Goal: Task Accomplishment & Management: Manage account settings

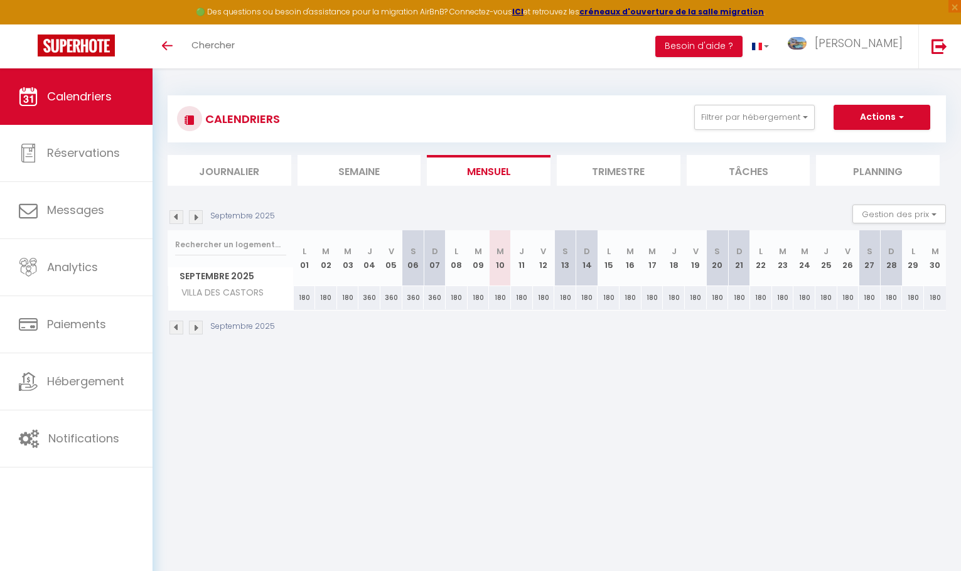
click at [621, 170] on li "Trimestre" at bounding box center [619, 170] width 124 height 31
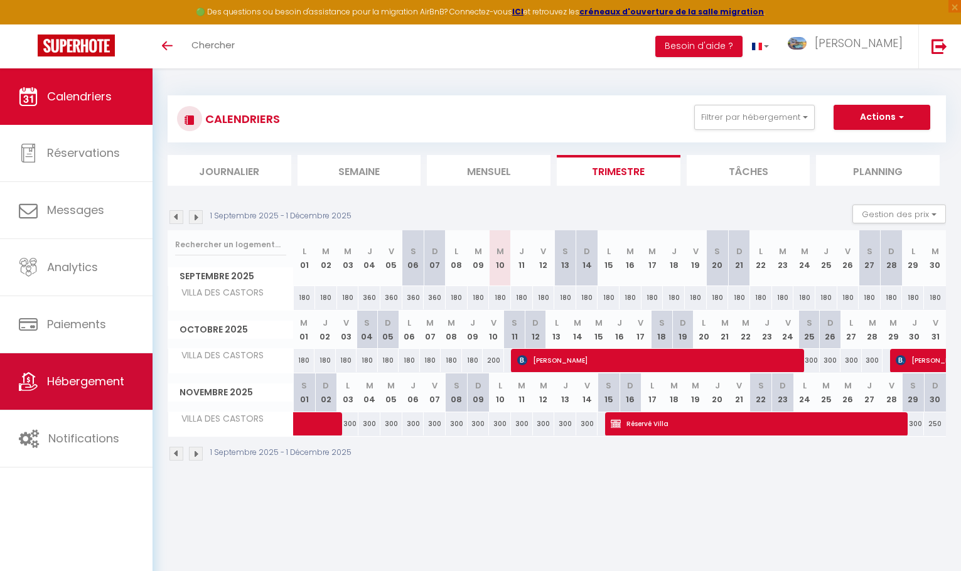
click at [129, 378] on link "Hébergement" at bounding box center [76, 381] width 153 height 56
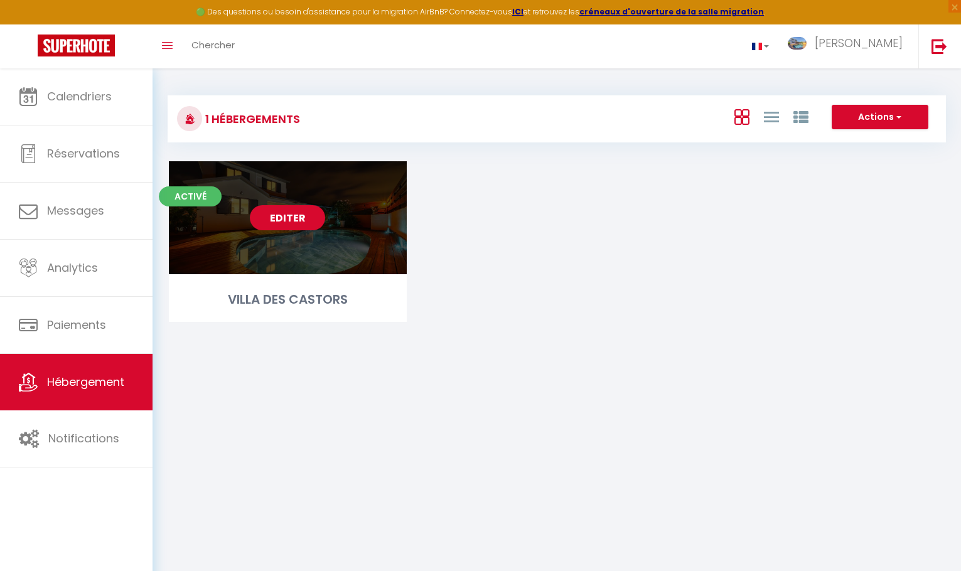
click at [301, 218] on link "Editer" at bounding box center [287, 217] width 75 height 25
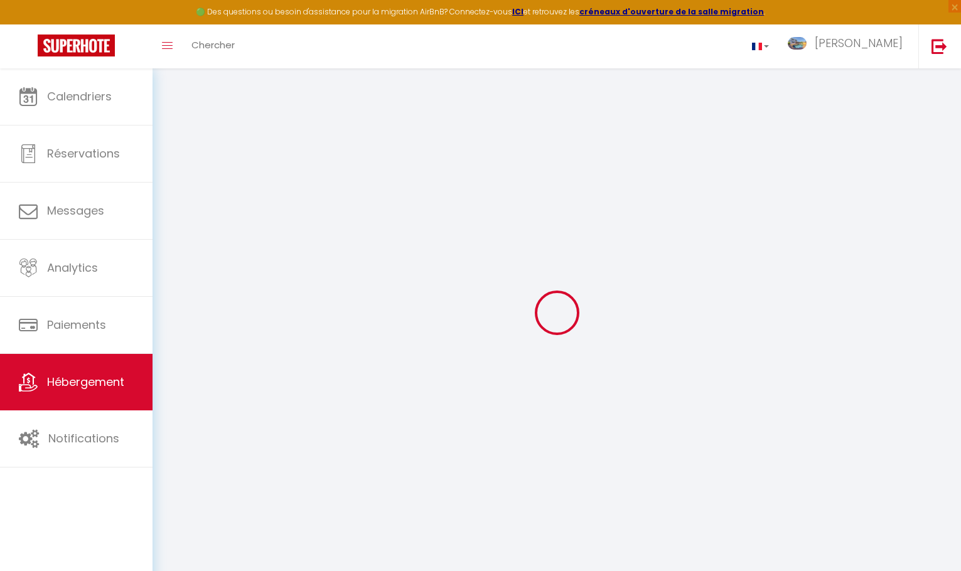
select select "+ 22 %"
select select "+ 21 %"
select select "+ 10 %"
select select "+ 15 %"
select select
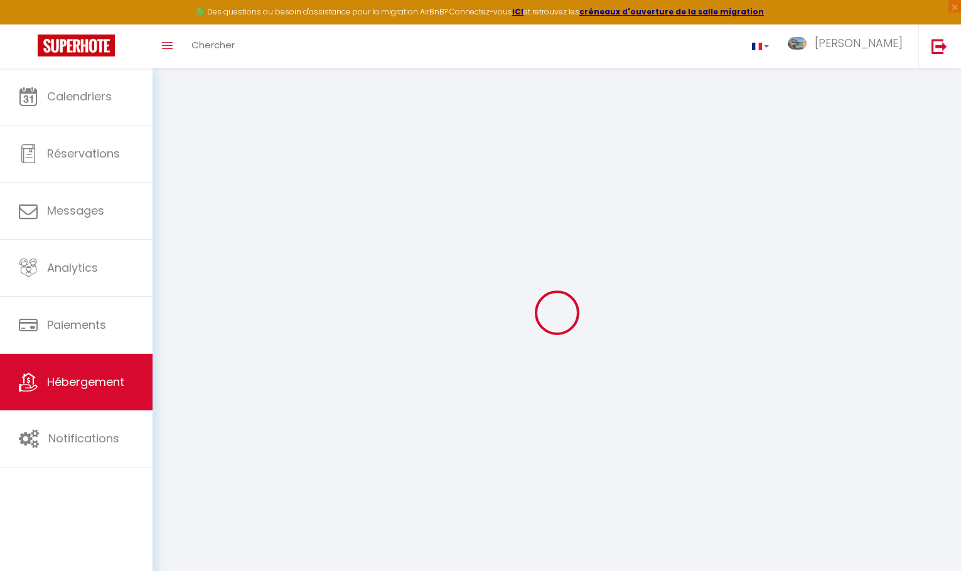
checkbox input "false"
select select "16:00"
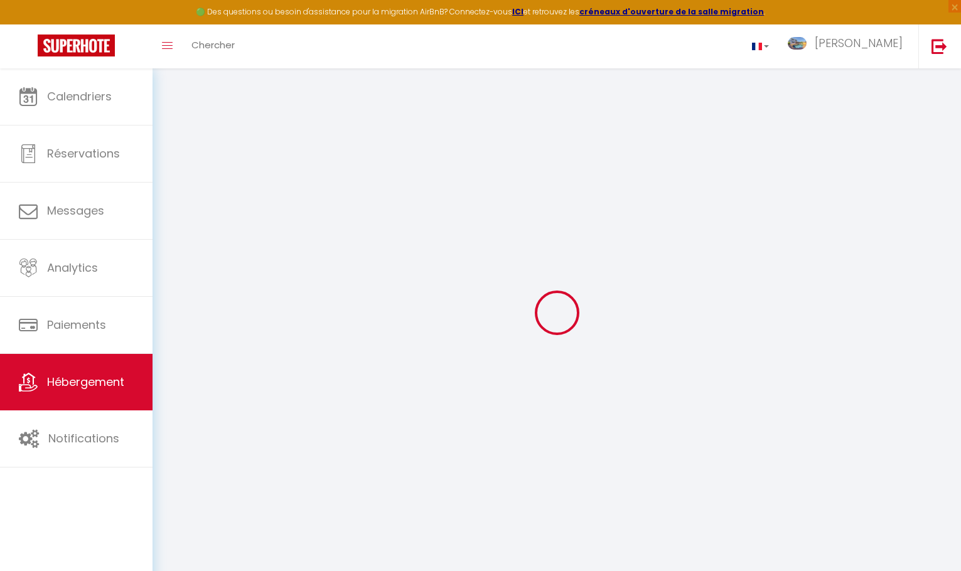
select select "17:00"
select select "10:00"
select select "30"
select select "120"
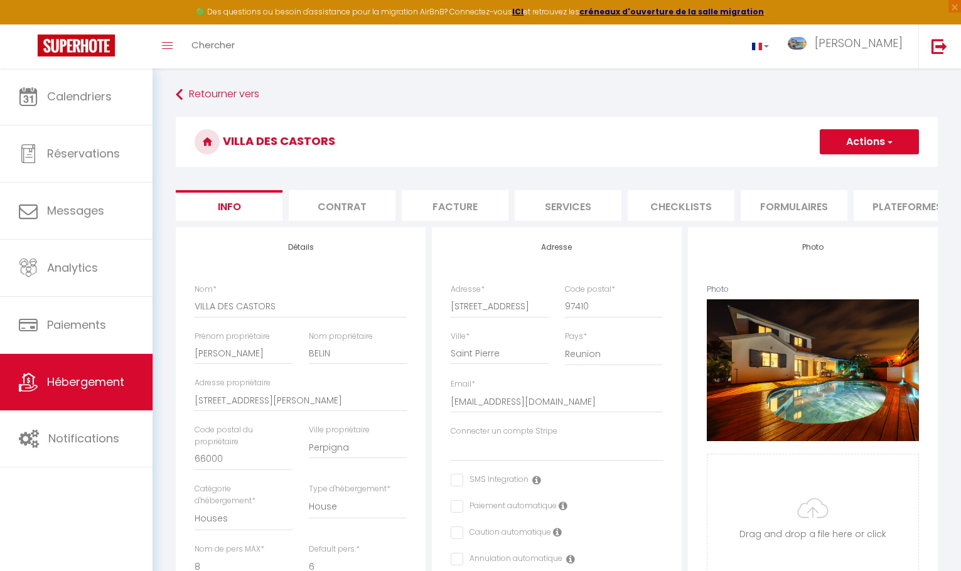
select select
checkbox input "false"
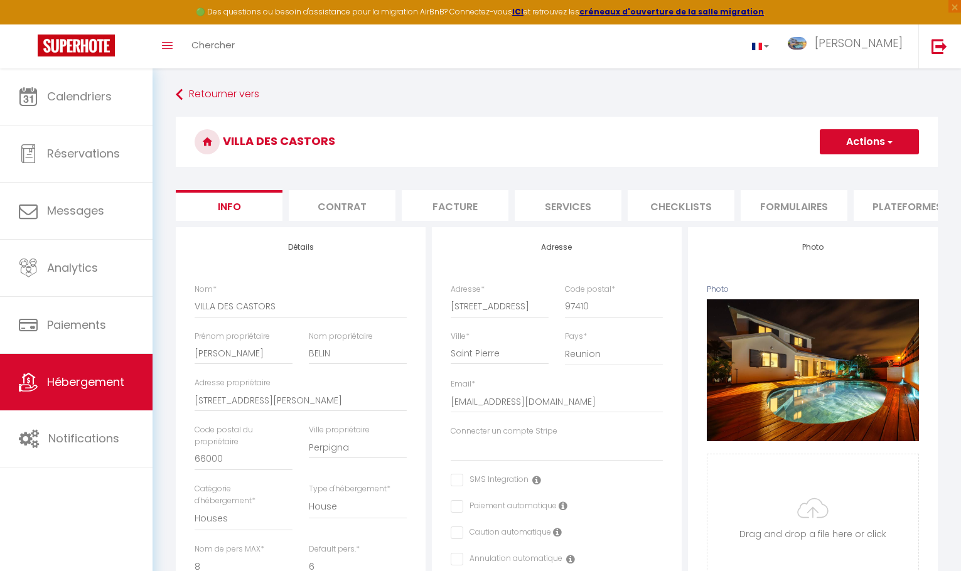
click at [884, 208] on li "Plateformes" at bounding box center [907, 205] width 107 height 31
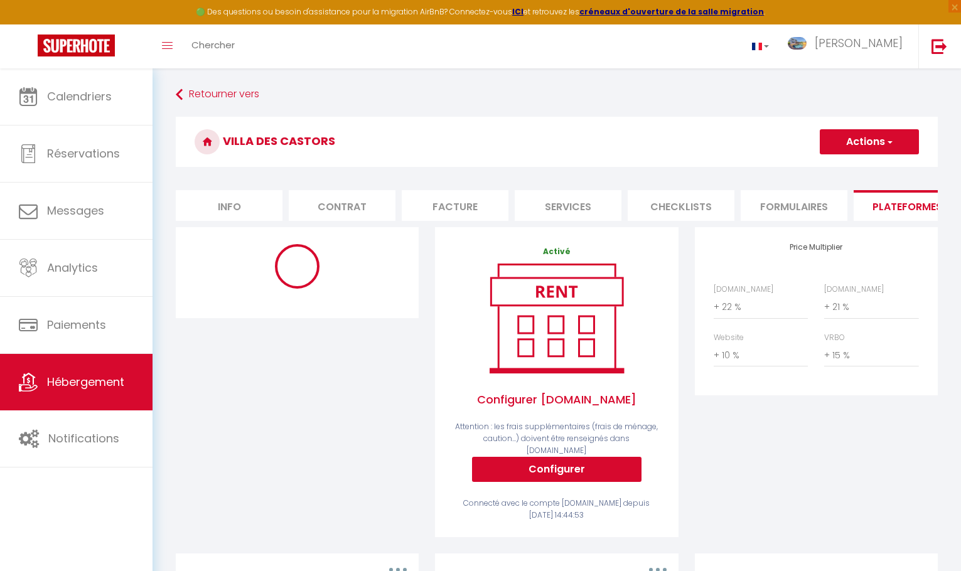
select select "365"
select select "1"
select select "EUR"
select select "15784"
select select "15784-36822130"
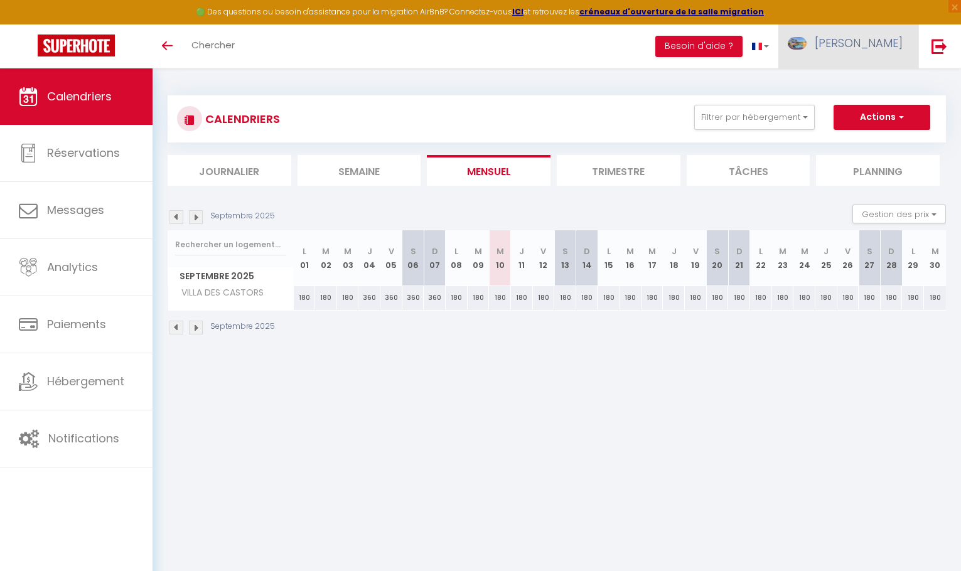
click at [886, 45] on span "[PERSON_NAME]" at bounding box center [859, 43] width 88 height 16
click at [742, 45] on button "Besoin d'aide ?" at bounding box center [698, 46] width 87 height 21
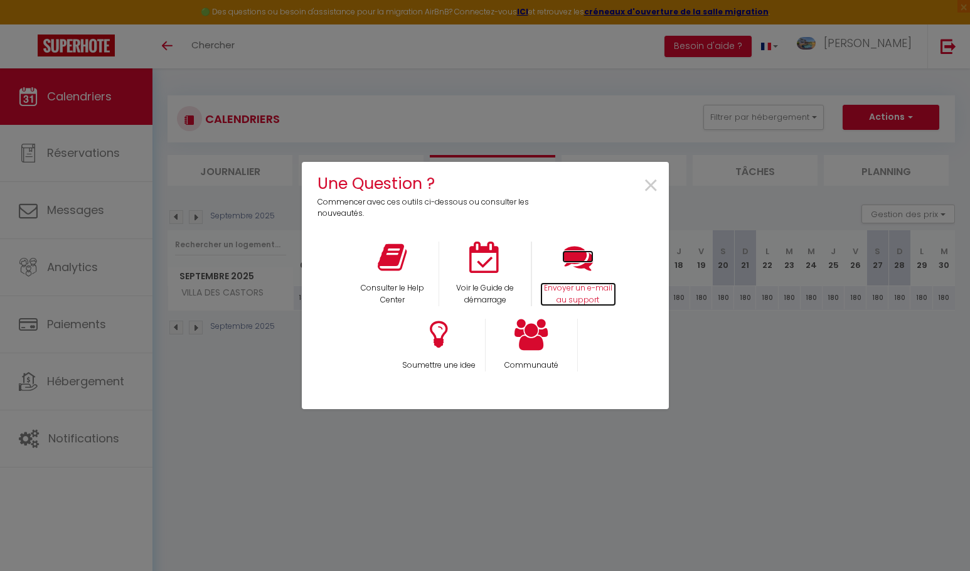
click at [574, 273] on icon at bounding box center [577, 257] width 31 height 31
click at [651, 190] on span "×" at bounding box center [651, 186] width 17 height 40
